Goal: Navigation & Orientation: Find specific page/section

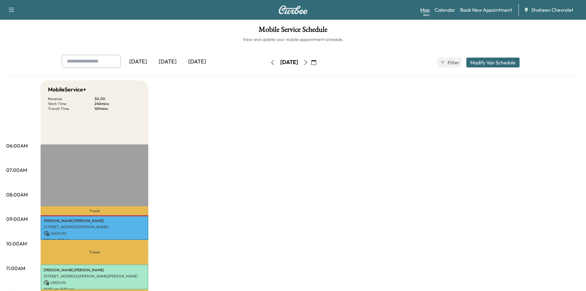
click at [425, 9] on link "Map Beta" at bounding box center [425, 9] width 10 height 7
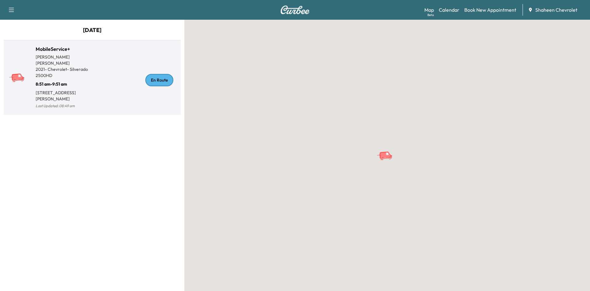
click at [117, 99] on div "En Route" at bounding box center [135, 80] width 86 height 60
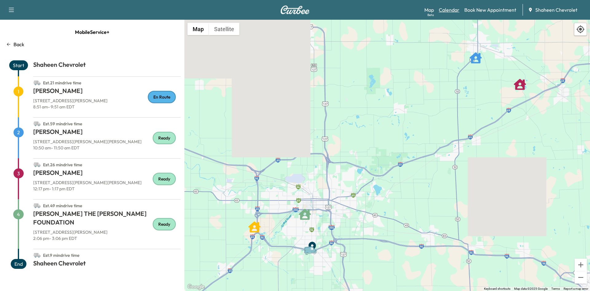
click at [450, 7] on link "Calendar" at bounding box center [449, 9] width 21 height 7
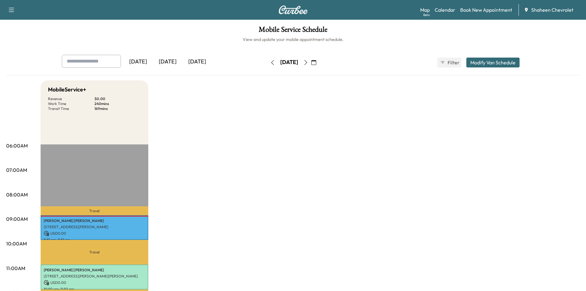
click at [308, 62] on icon "button" at bounding box center [305, 62] width 5 height 5
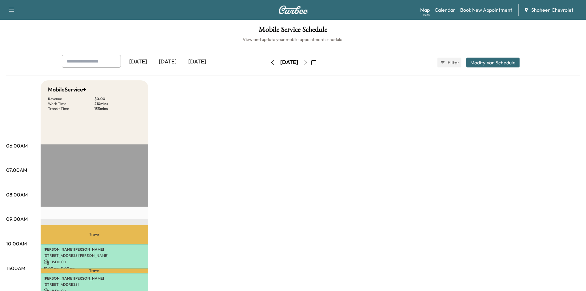
click at [423, 12] on link "Map Beta" at bounding box center [425, 9] width 10 height 7
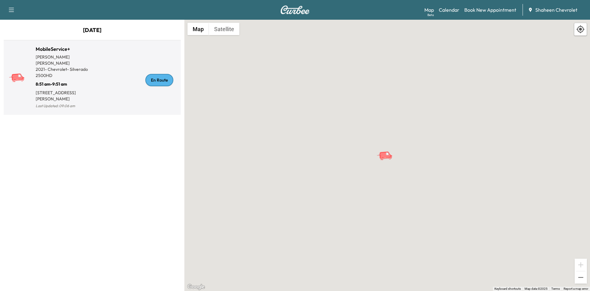
click at [109, 91] on div "En Route" at bounding box center [135, 80] width 86 height 60
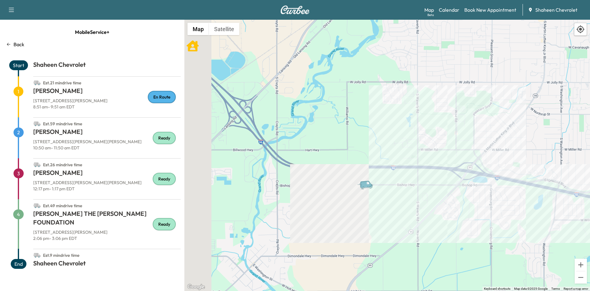
drag, startPoint x: 288, startPoint y: 249, endPoint x: 454, endPoint y: 139, distance: 199.4
click at [454, 139] on div "To activate drag with keyboard, press Alt + Enter. Once in keyboard drag state,…" at bounding box center [388, 155] width 406 height 271
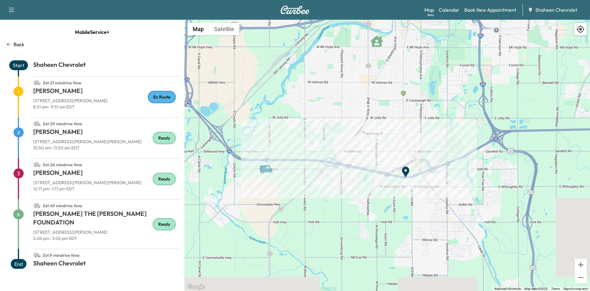
drag, startPoint x: 339, startPoint y: 142, endPoint x: 275, endPoint y: 121, distance: 67.8
click at [275, 121] on div "To activate drag with keyboard, press Alt + Enter. Once in keyboard drag state,…" at bounding box center [388, 155] width 406 height 271
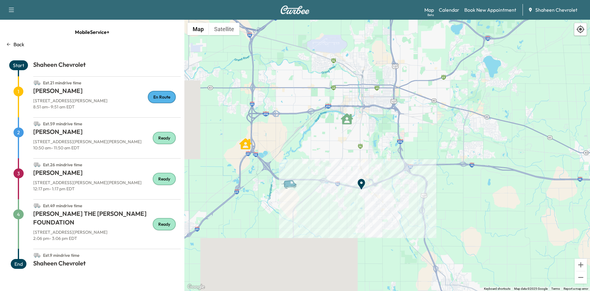
drag, startPoint x: 292, startPoint y: 115, endPoint x: 307, endPoint y: 148, distance: 36.3
click at [307, 148] on div "To activate drag with keyboard, press Alt + Enter. Once in keyboard drag state,…" at bounding box center [388, 155] width 406 height 271
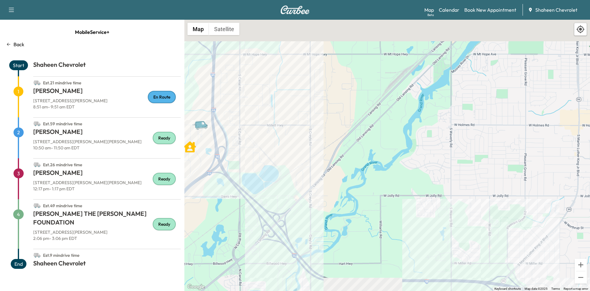
drag, startPoint x: 282, startPoint y: 132, endPoint x: 263, endPoint y: 200, distance: 71.0
click at [263, 200] on div "To activate drag with keyboard, press Alt + Enter. Once in keyboard drag state,…" at bounding box center [388, 155] width 406 height 271
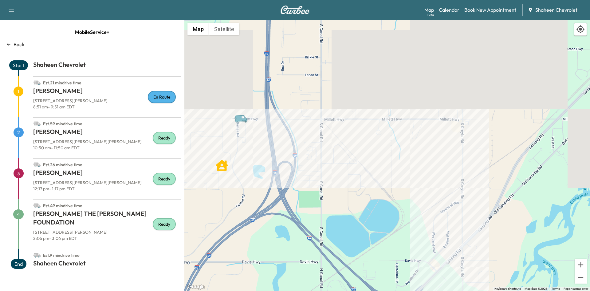
drag, startPoint x: 266, startPoint y: 147, endPoint x: 359, endPoint y: 143, distance: 92.7
click at [359, 143] on div "To activate drag with keyboard, press Alt + Enter. Once in keyboard drag state,…" at bounding box center [388, 155] width 406 height 271
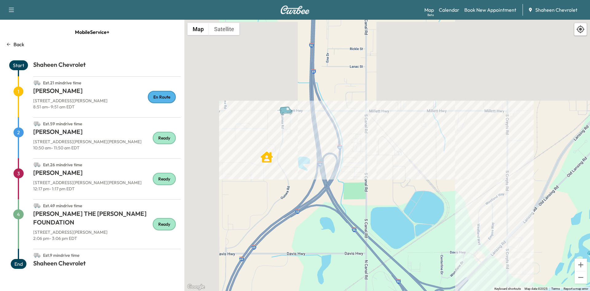
drag, startPoint x: 248, startPoint y: 148, endPoint x: 295, endPoint y: 139, distance: 47.2
click at [295, 139] on div "To activate drag with keyboard, press Alt + Enter. Once in keyboard drag state,…" at bounding box center [388, 155] width 406 height 271
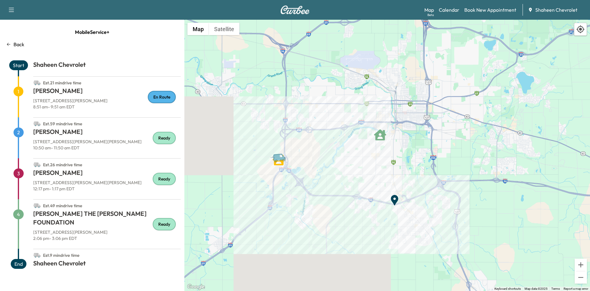
drag, startPoint x: 414, startPoint y: 207, endPoint x: 299, endPoint y: 185, distance: 117.8
click at [299, 185] on div "To activate drag with keyboard, press Alt + Enter. Once in keyboard drag state,…" at bounding box center [388, 155] width 406 height 271
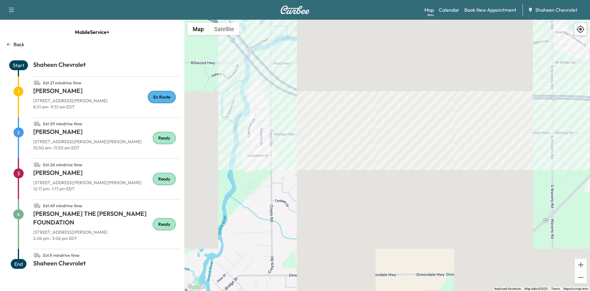
drag, startPoint x: 353, startPoint y: 242, endPoint x: 316, endPoint y: 186, distance: 66.7
click at [316, 186] on div "To activate drag with keyboard, press Alt + Enter. Once in keyboard drag state,…" at bounding box center [388, 155] width 406 height 271
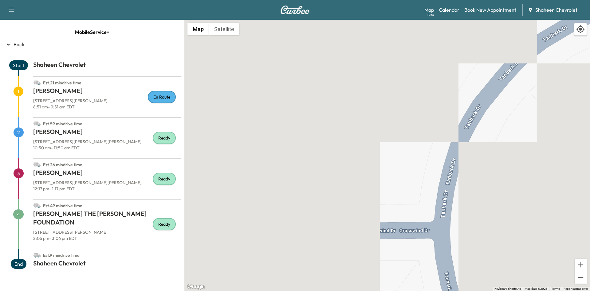
drag, startPoint x: 245, startPoint y: 153, endPoint x: 380, endPoint y: 162, distance: 134.7
click at [380, 162] on div "To activate drag with keyboard, press Alt + Enter. Once in keyboard drag state,…" at bounding box center [388, 155] width 406 height 271
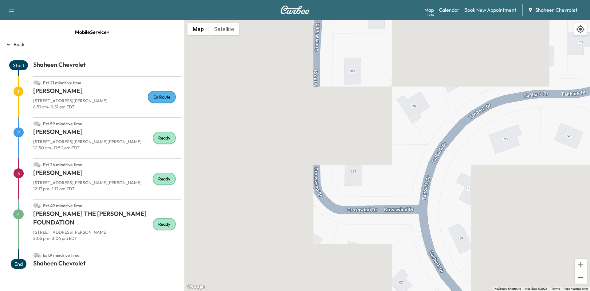
drag, startPoint x: 472, startPoint y: 151, endPoint x: 424, endPoint y: 162, distance: 48.8
click at [424, 162] on div "To activate drag with keyboard, press Alt + Enter. Once in keyboard drag state,…" at bounding box center [388, 155] width 406 height 271
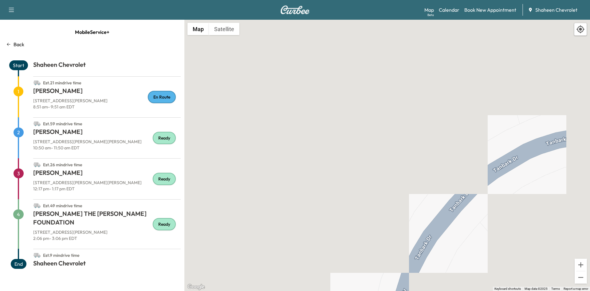
drag, startPoint x: 406, startPoint y: 118, endPoint x: 390, endPoint y: 204, distance: 87.3
click at [390, 204] on div "To activate drag with keyboard, press Alt + Enter. Once in keyboard drag state,…" at bounding box center [388, 155] width 406 height 271
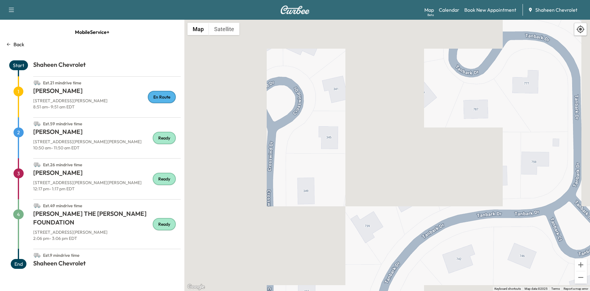
drag, startPoint x: 437, startPoint y: 152, endPoint x: 431, endPoint y: 162, distance: 12.0
click at [431, 162] on div "To activate drag with keyboard, press Alt + Enter. Once in keyboard drag state,…" at bounding box center [388, 155] width 406 height 271
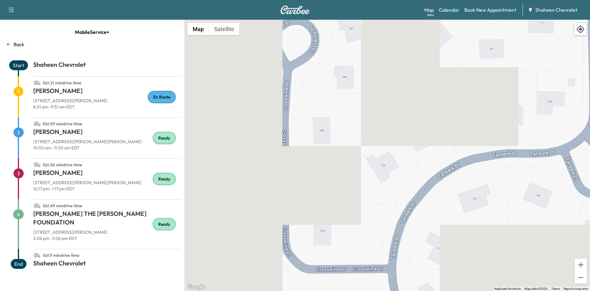
drag, startPoint x: 419, startPoint y: 191, endPoint x: 427, endPoint y: 166, distance: 26.4
click at [426, 169] on div "To activate drag with keyboard, press Alt + Enter. Once in keyboard drag state,…" at bounding box center [388, 155] width 406 height 271
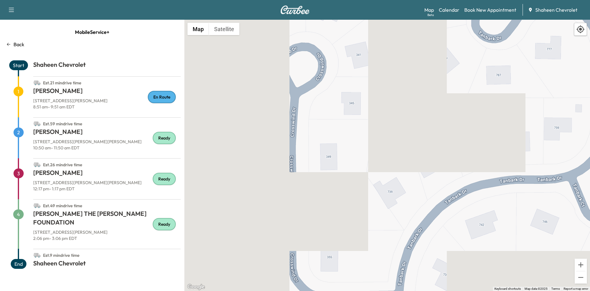
drag, startPoint x: 403, startPoint y: 140, endPoint x: 408, endPoint y: 171, distance: 31.3
click at [408, 171] on div "To activate drag with keyboard, press Alt + Enter. Once in keyboard drag state,…" at bounding box center [388, 155] width 406 height 271
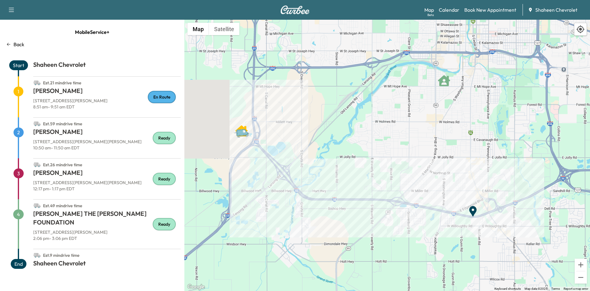
drag, startPoint x: 312, startPoint y: 98, endPoint x: 300, endPoint y: 196, distance: 98.3
click at [300, 196] on div "To activate drag with keyboard, press Alt + Enter. Once in keyboard drag state,…" at bounding box center [388, 155] width 406 height 271
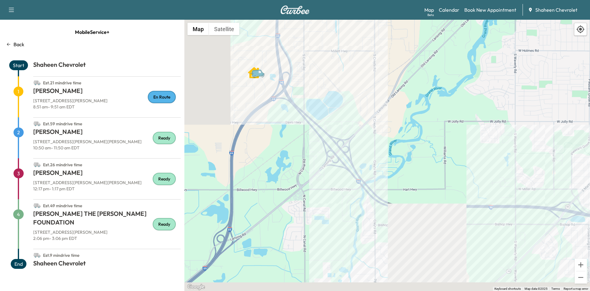
drag, startPoint x: 431, startPoint y: 169, endPoint x: 349, endPoint y: 100, distance: 107.6
click at [349, 100] on div "To activate drag with keyboard, press Alt + Enter. Once in keyboard drag state,…" at bounding box center [388, 155] width 406 height 271
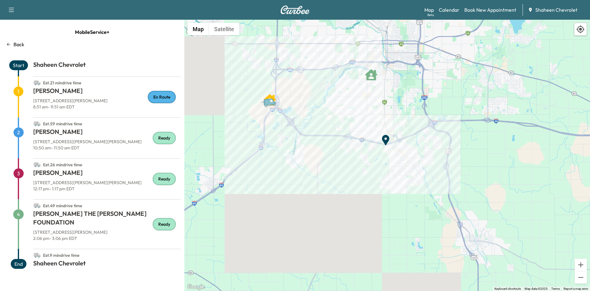
drag, startPoint x: 445, startPoint y: 78, endPoint x: 352, endPoint y: 103, distance: 96.4
click at [352, 103] on div "To activate drag with keyboard, press Alt + Enter. Once in keyboard drag state,…" at bounding box center [388, 155] width 406 height 271
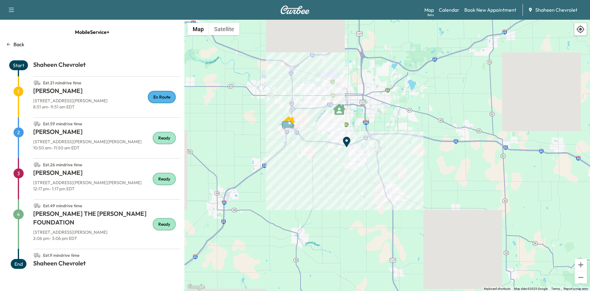
drag, startPoint x: 407, startPoint y: 88, endPoint x: 367, endPoint y: 116, distance: 49.4
click at [367, 116] on div "To activate drag with keyboard, press Alt + Enter. Once in keyboard drag state,…" at bounding box center [388, 155] width 406 height 271
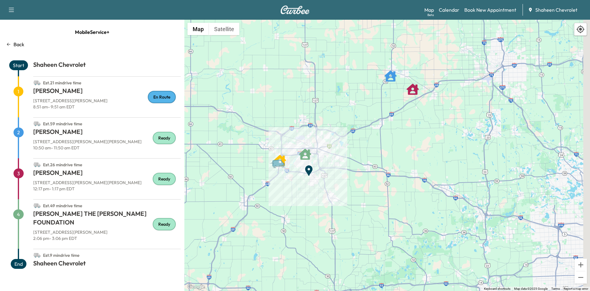
drag, startPoint x: 407, startPoint y: 87, endPoint x: 331, endPoint y: 149, distance: 97.9
click at [332, 149] on div "To activate drag with keyboard, press Alt + Enter. Once in keyboard drag state,…" at bounding box center [388, 155] width 406 height 271
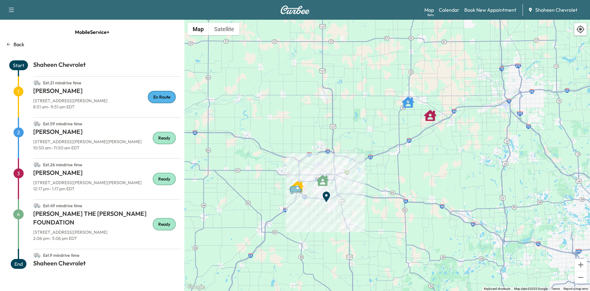
drag, startPoint x: 351, startPoint y: 100, endPoint x: 370, endPoint y: 137, distance: 41.3
click at [367, 137] on div "To activate drag with keyboard, press Alt + Enter. Once in keyboard drag state,…" at bounding box center [388, 155] width 406 height 271
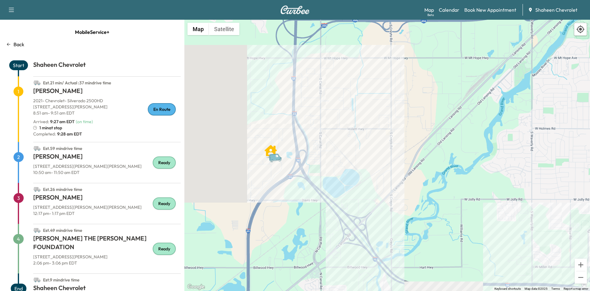
drag, startPoint x: 305, startPoint y: 108, endPoint x: 249, endPoint y: 228, distance: 132.5
click at [250, 239] on div "To activate drag with keyboard, press Alt + Enter. Once in keyboard drag state,…" at bounding box center [388, 155] width 406 height 271
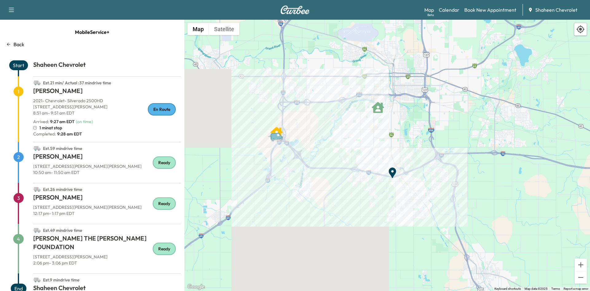
drag, startPoint x: 372, startPoint y: 143, endPoint x: 324, endPoint y: 136, distance: 48.5
click at [324, 136] on div "To activate drag with keyboard, press Alt + Enter. Once in keyboard drag state,…" at bounding box center [388, 155] width 406 height 271
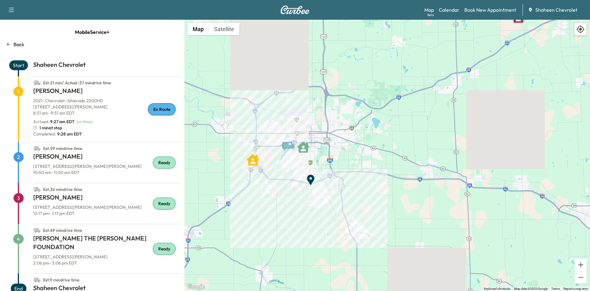
drag, startPoint x: 403, startPoint y: 154, endPoint x: 319, endPoint y: 155, distance: 83.3
click at [319, 155] on div "To activate drag with keyboard, press Alt + Enter. Once in keyboard drag state,…" at bounding box center [388, 155] width 406 height 271
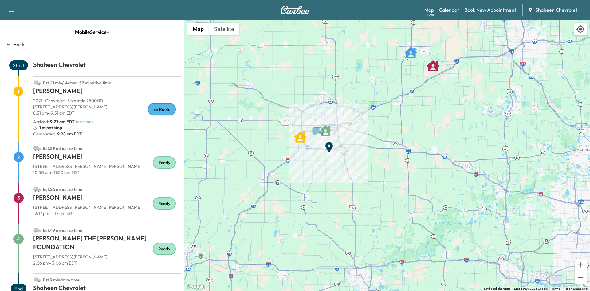
click at [454, 9] on link "Calendar" at bounding box center [449, 9] width 21 height 7
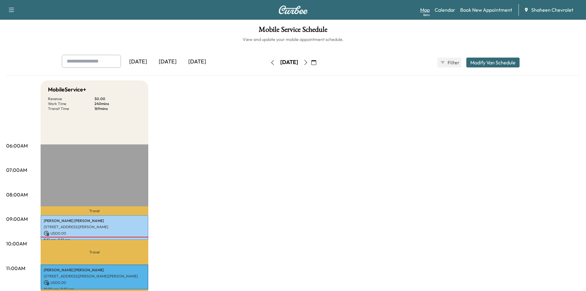
click at [426, 9] on link "Map Beta" at bounding box center [425, 9] width 10 height 7
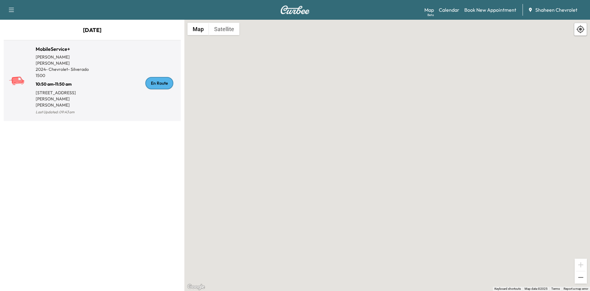
click at [118, 94] on div "En Route" at bounding box center [135, 83] width 86 height 66
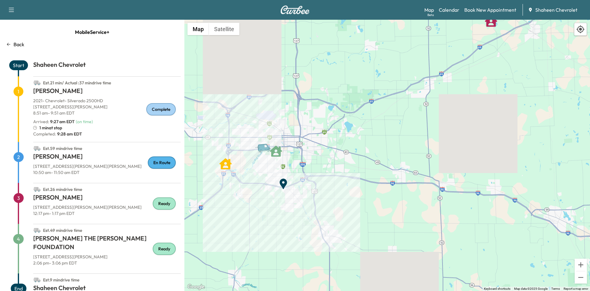
drag, startPoint x: 272, startPoint y: 204, endPoint x: 212, endPoint y: 143, distance: 85.5
click at [212, 143] on div "To activate drag with keyboard, press Alt + Enter. Once in keyboard drag state,…" at bounding box center [388, 155] width 406 height 271
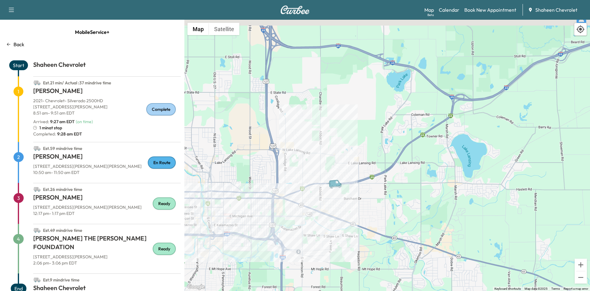
drag, startPoint x: 297, startPoint y: 97, endPoint x: 328, endPoint y: 250, distance: 156.4
click at [333, 254] on div "To activate drag with keyboard, press Alt + Enter. Once in keyboard drag state,…" at bounding box center [388, 155] width 406 height 271
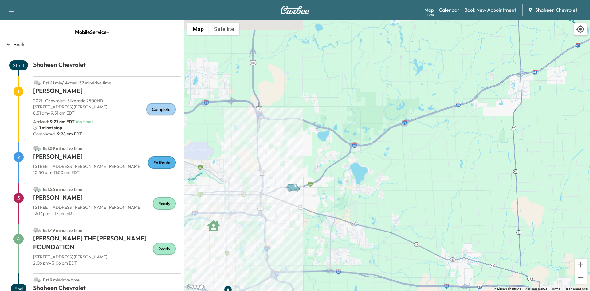
drag, startPoint x: 499, startPoint y: 178, endPoint x: 356, endPoint y: 185, distance: 142.9
click at [356, 185] on div "To activate drag with keyboard, press Alt + Enter. Once in keyboard drag state,…" at bounding box center [388, 155] width 406 height 271
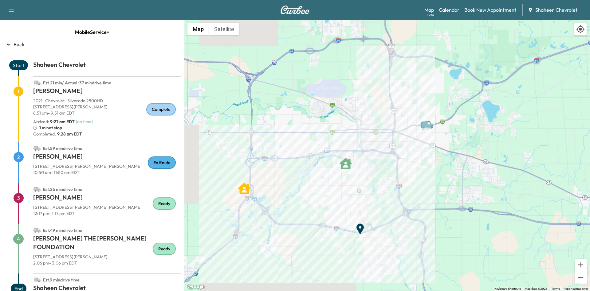
drag, startPoint x: 225, startPoint y: 209, endPoint x: 360, endPoint y: 145, distance: 149.8
click at [360, 145] on div "To activate drag with keyboard, press Alt + Enter. Once in keyboard drag state,…" at bounding box center [388, 155] width 406 height 271
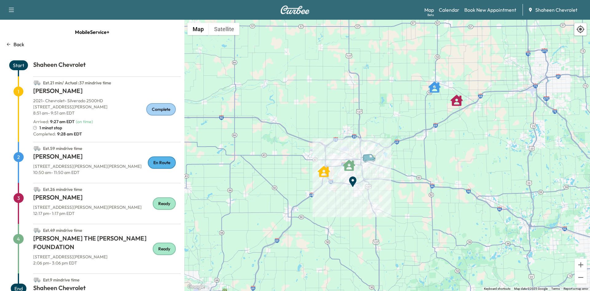
drag, startPoint x: 441, startPoint y: 160, endPoint x: 386, endPoint y: 152, distance: 55.0
click at [386, 152] on div "To activate drag with keyboard, press Alt + Enter. Once in keyboard drag state,…" at bounding box center [388, 155] width 406 height 271
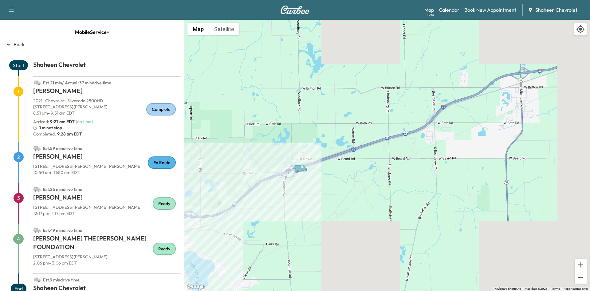
drag, startPoint x: 406, startPoint y: 81, endPoint x: 313, endPoint y: 196, distance: 147.8
click at [313, 196] on div "To activate drag with keyboard, press Alt + Enter. Once in keyboard drag state,…" at bounding box center [388, 155] width 406 height 271
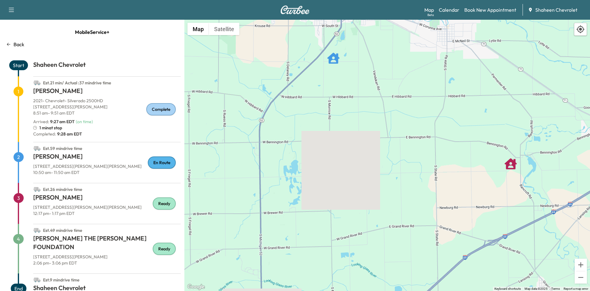
drag, startPoint x: 417, startPoint y: 134, endPoint x: 404, endPoint y: 212, distance: 79.0
click at [404, 212] on div "To activate drag with keyboard, press Alt + Enter. Once in keyboard drag state,…" at bounding box center [388, 155] width 406 height 271
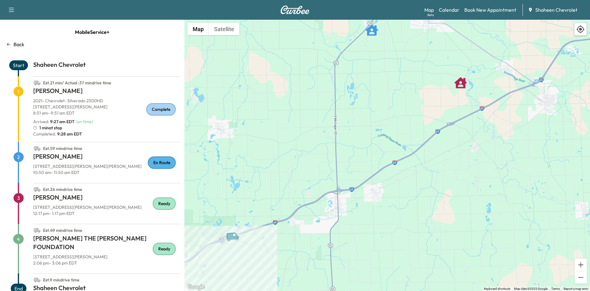
drag, startPoint x: 363, startPoint y: 240, endPoint x: 369, endPoint y: 150, distance: 90.6
click at [369, 150] on div "To activate drag with keyboard, press Alt + Enter. Once in keyboard drag state,…" at bounding box center [388, 155] width 406 height 271
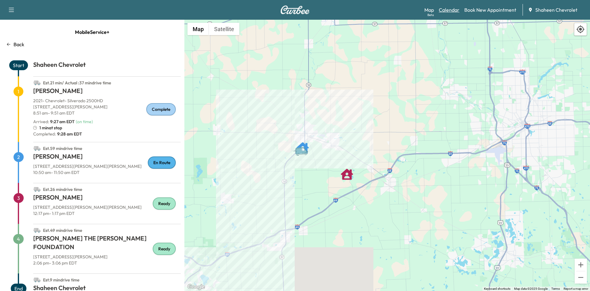
click at [447, 8] on link "Calendar" at bounding box center [449, 9] width 21 height 7
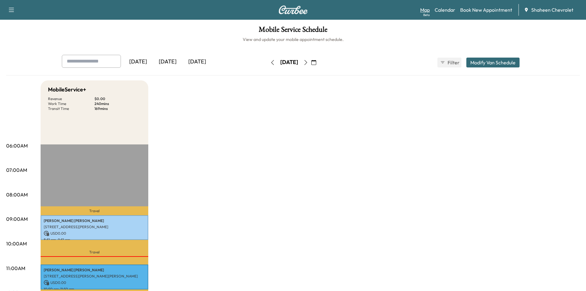
click at [422, 10] on link "Map Beta" at bounding box center [425, 9] width 10 height 7
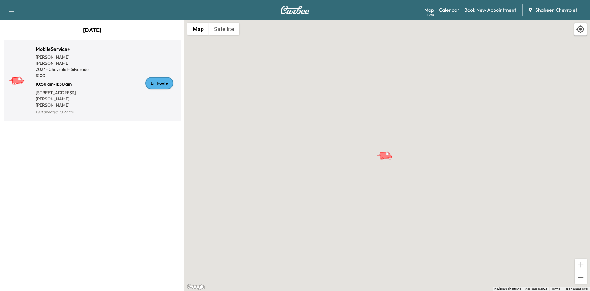
click at [107, 104] on div "En Route" at bounding box center [135, 83] width 86 height 66
